Goal: Find contact information: Find contact information

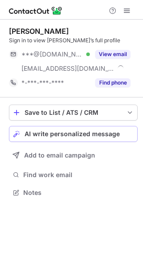
scroll to position [187, 143]
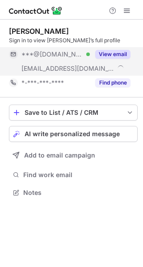
click at [122, 53] on button "View email" at bounding box center [112, 54] width 35 height 9
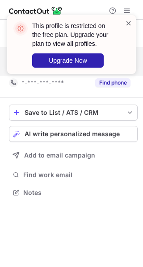
click at [126, 20] on span at bounding box center [128, 23] width 7 height 9
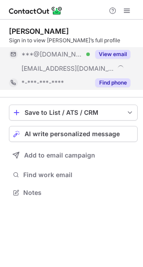
click at [120, 84] on button "Find phone" at bounding box center [112, 82] width 35 height 9
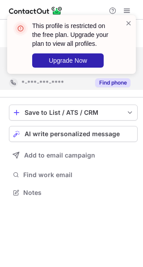
scroll to position [172, 143]
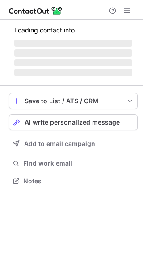
scroll to position [172, 143]
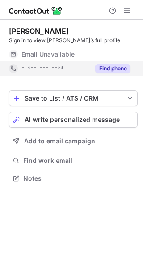
click at [123, 69] on button "Find phone" at bounding box center [112, 68] width 35 height 9
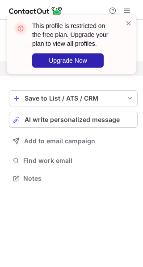
scroll to position [158, 143]
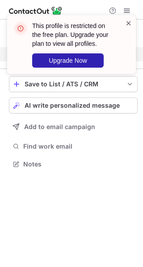
click at [129, 20] on span at bounding box center [128, 23] width 7 height 9
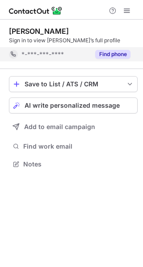
click at [102, 56] on button "Find phone" at bounding box center [112, 54] width 35 height 9
